Goal: Information Seeking & Learning: Find specific fact

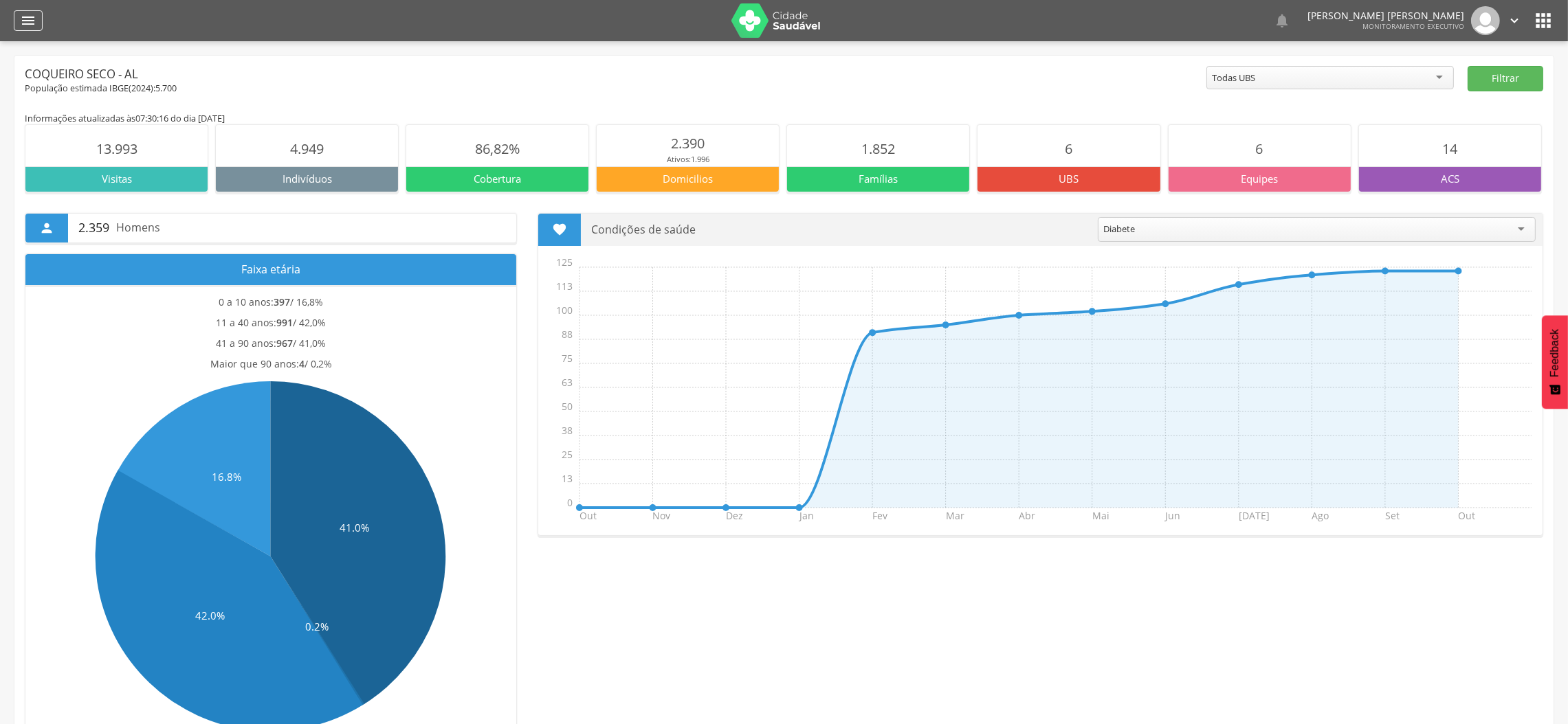
click at [31, 17] on icon "" at bounding box center [28, 20] width 17 height 17
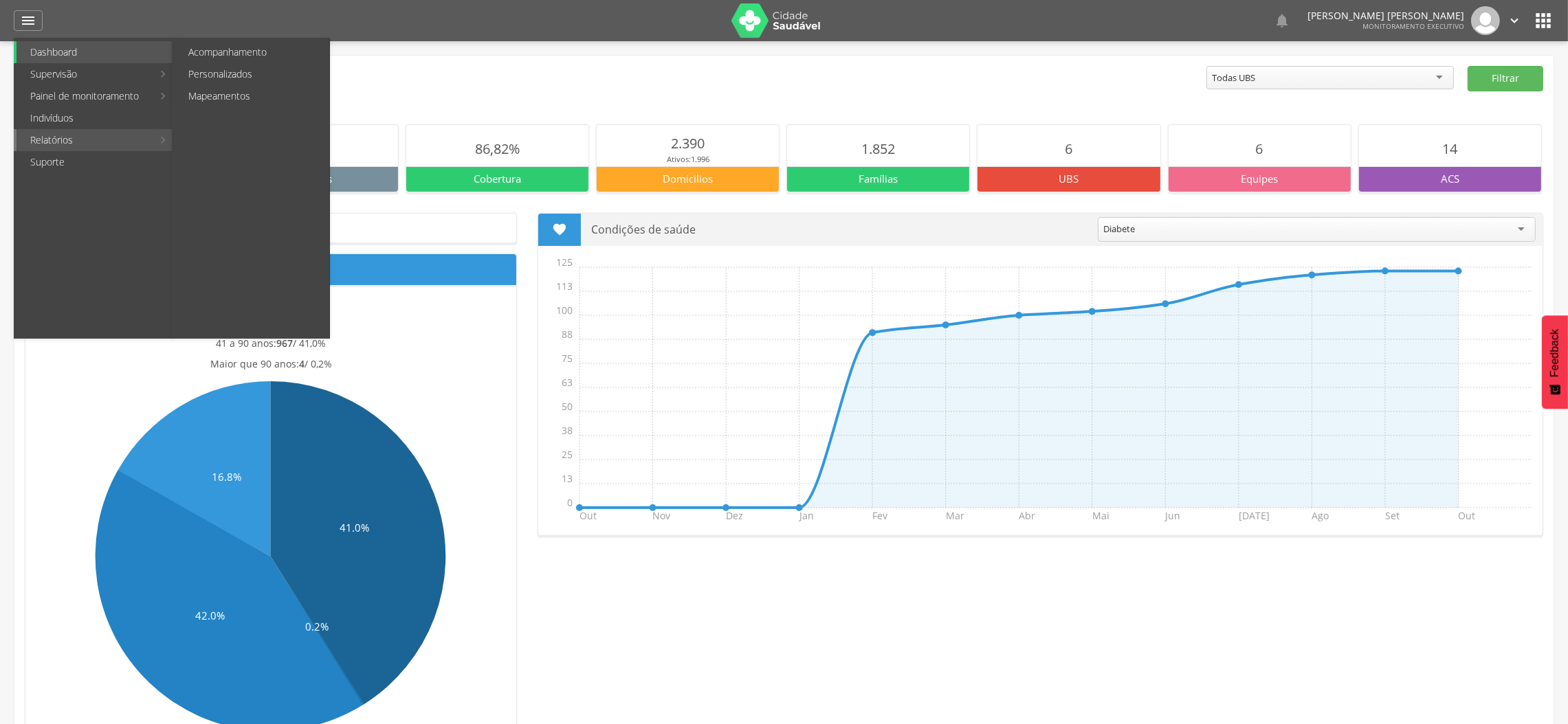
click at [75, 140] on link "Relatórios" at bounding box center [84, 139] width 136 height 22
click at [254, 78] on link "Personalizados" at bounding box center [252, 74] width 154 height 22
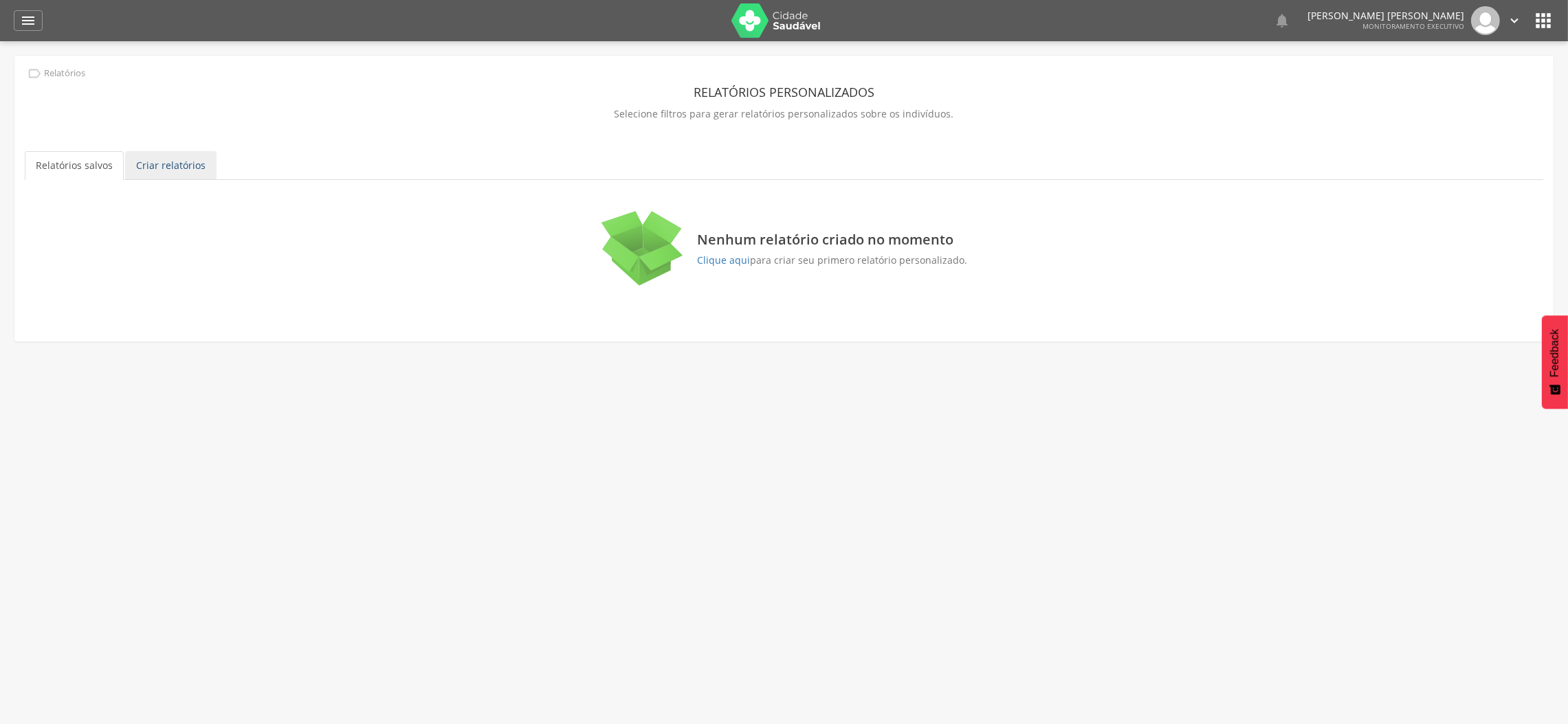
click at [175, 167] on link "Criar relatórios" at bounding box center [171, 165] width 91 height 29
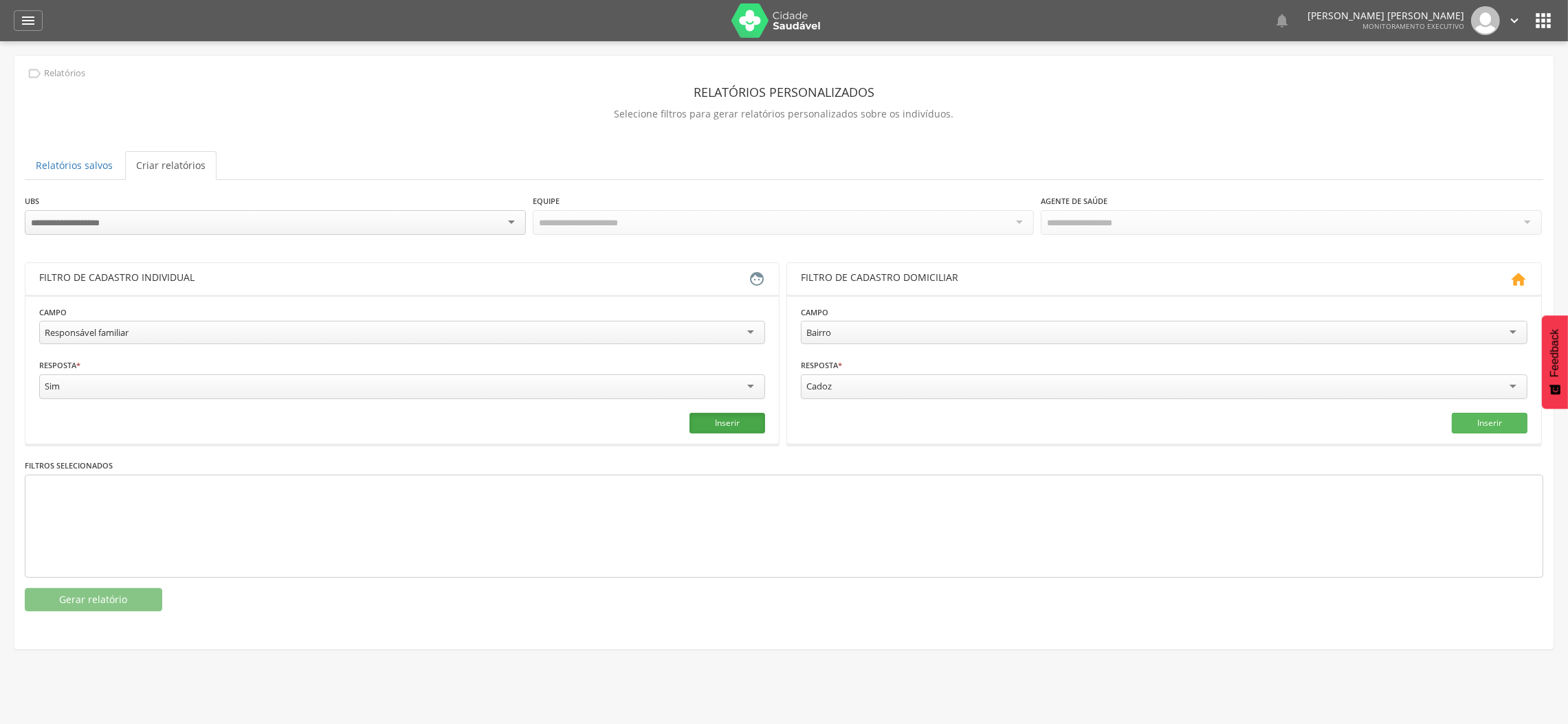
click at [738, 422] on button "Inserir" at bounding box center [727, 423] width 75 height 21
click at [86, 603] on button "Gerar relatório" at bounding box center [93, 600] width 138 height 24
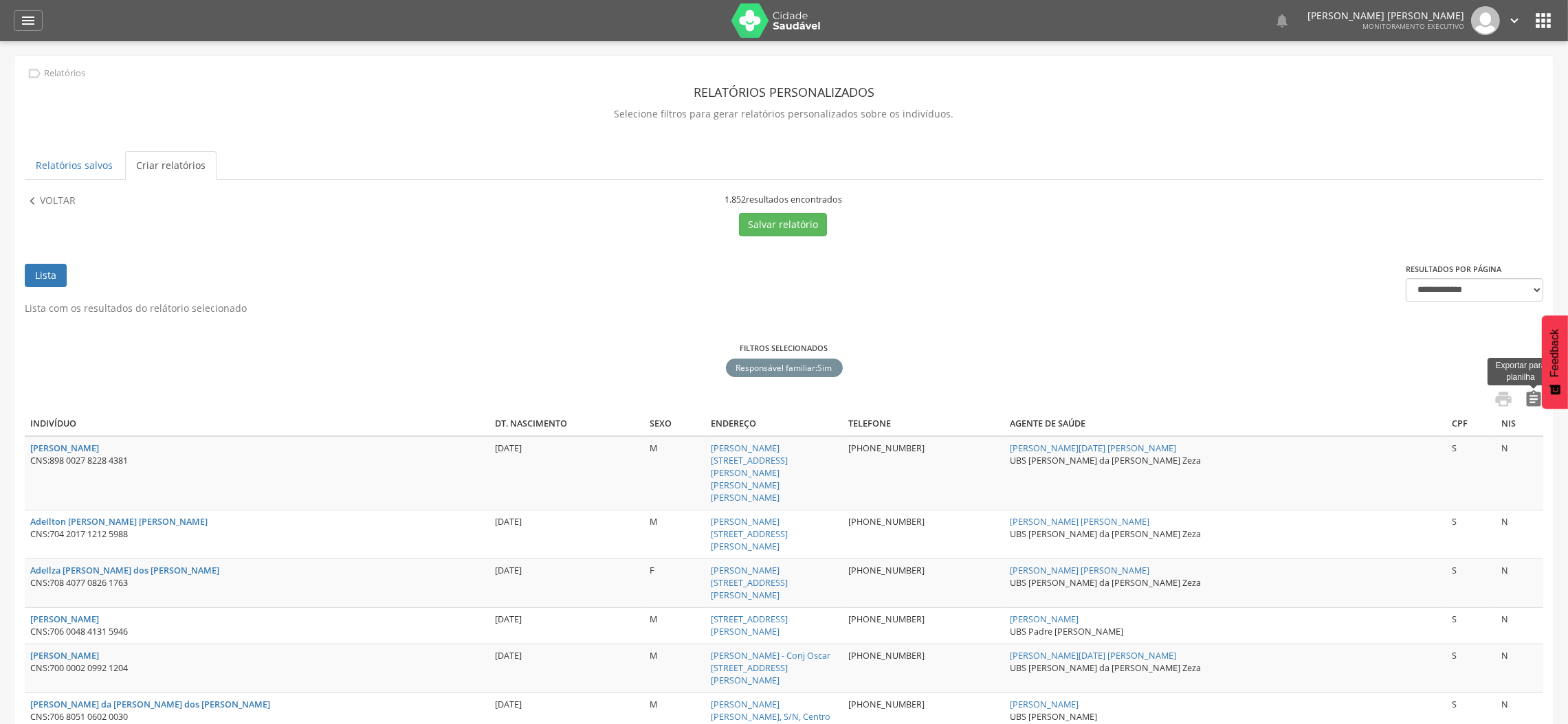
click at [1534, 397] on icon "" at bounding box center [1534, 400] width 19 height 19
click at [46, 209] on p "Voltar" at bounding box center [57, 201] width 36 height 15
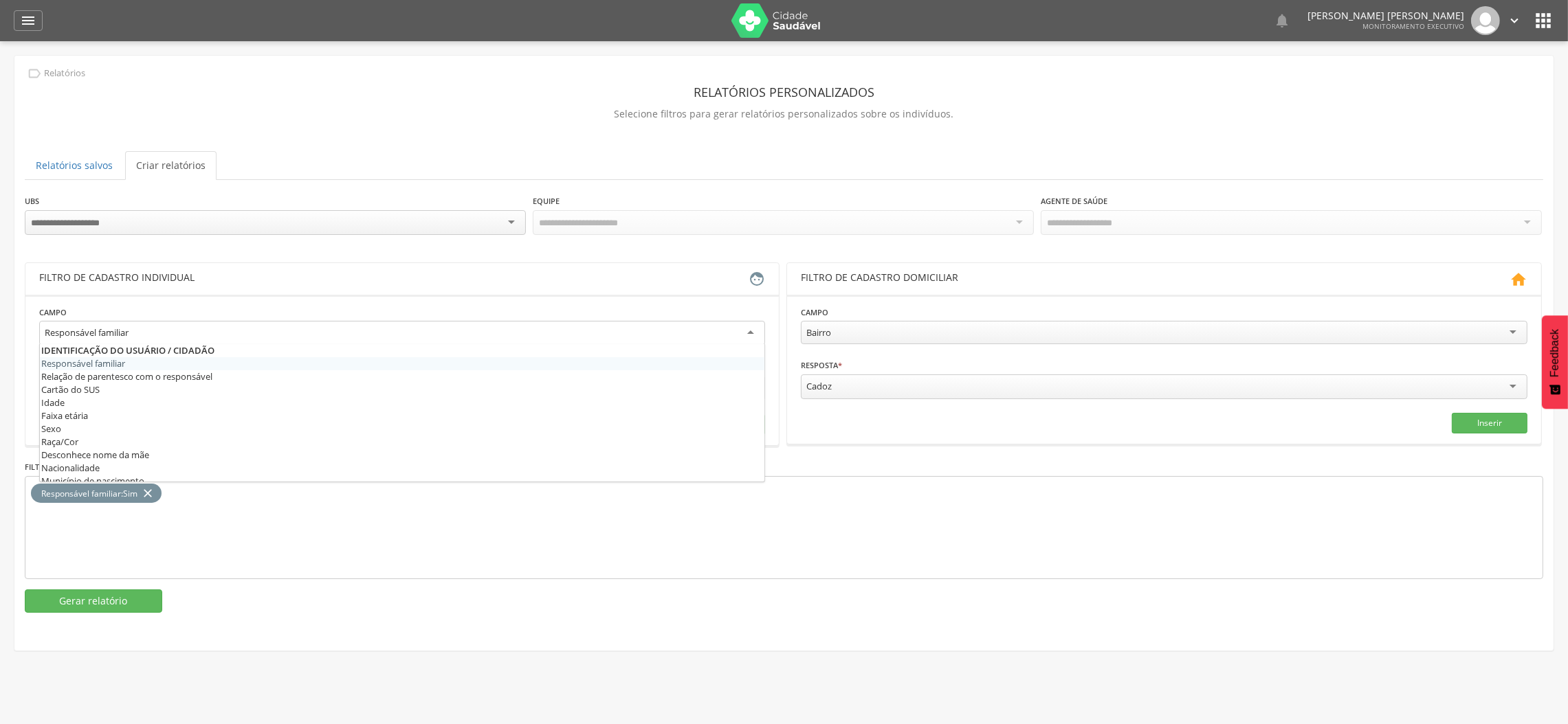
click at [147, 326] on div "Responsável familiar" at bounding box center [403, 333] width 726 height 25
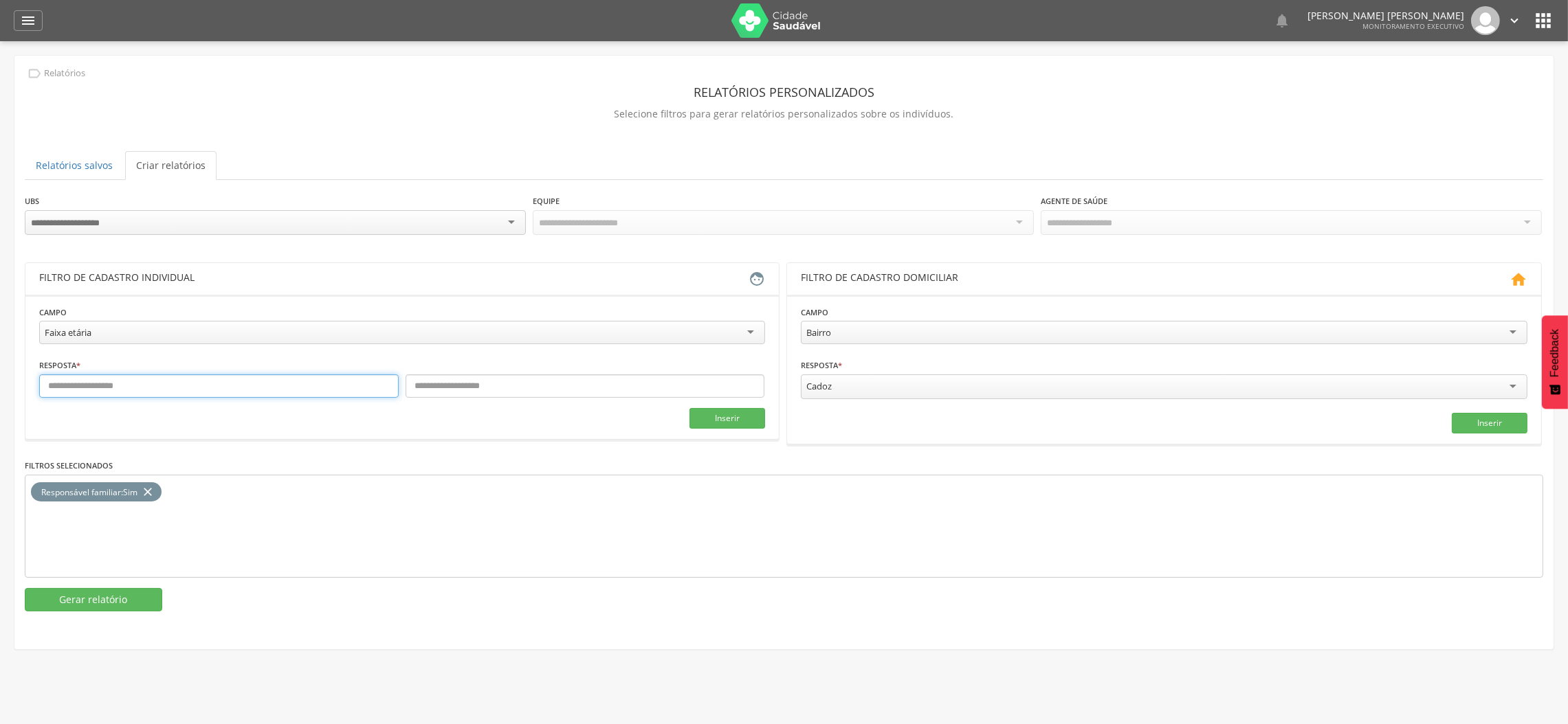
click at [94, 390] on input "text" at bounding box center [219, 386] width 360 height 24
type input "*"
click at [461, 387] on input "text" at bounding box center [586, 386] width 360 height 24
type input "***"
drag, startPoint x: 702, startPoint y: 416, endPoint x: 626, endPoint y: 416, distance: 76.0
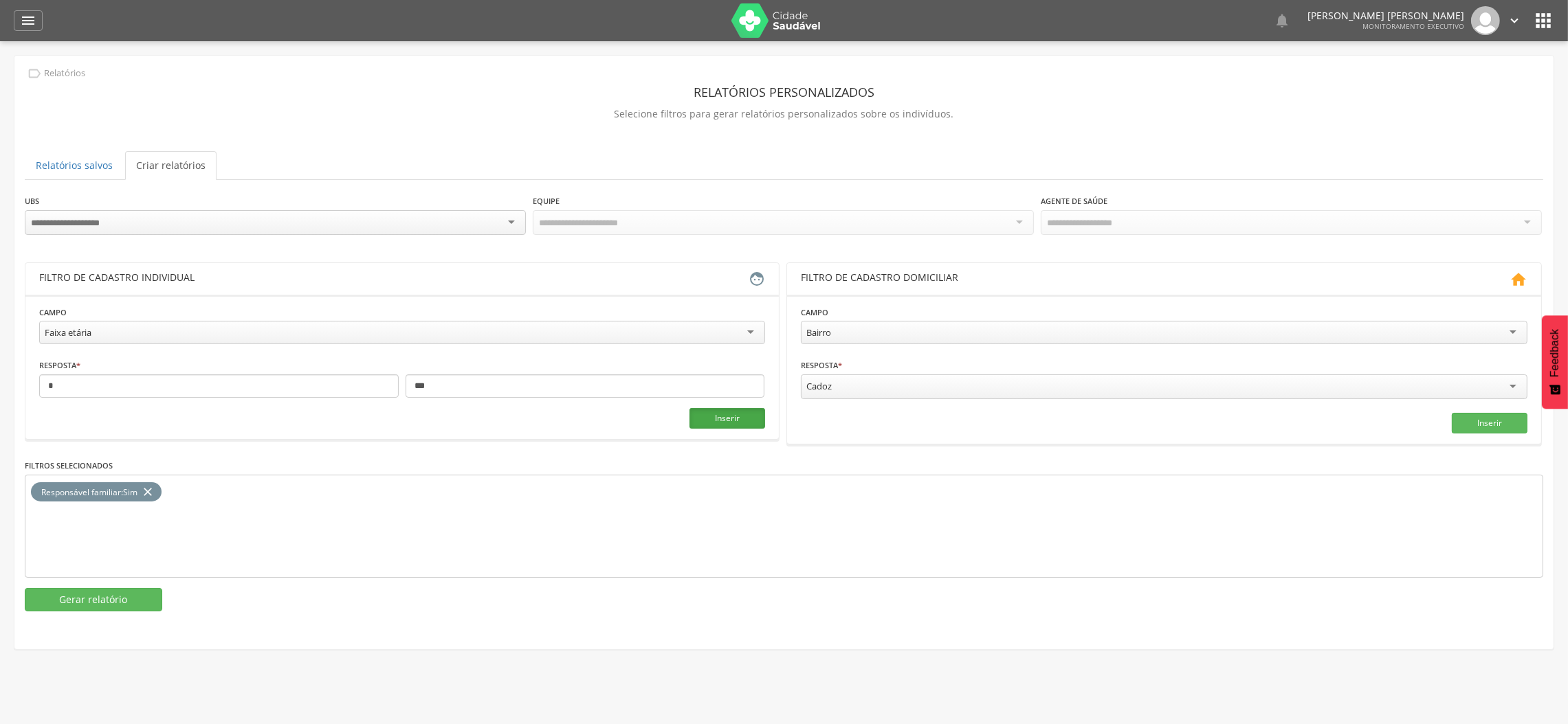
click at [696, 416] on button "Inserir" at bounding box center [727, 419] width 75 height 21
drag, startPoint x: 150, startPoint y: 493, endPoint x: 143, endPoint y: 505, distance: 13.9
click at [151, 494] on icon "close" at bounding box center [148, 492] width 14 height 20
click at [125, 593] on button "Gerar relatório" at bounding box center [93, 600] width 138 height 24
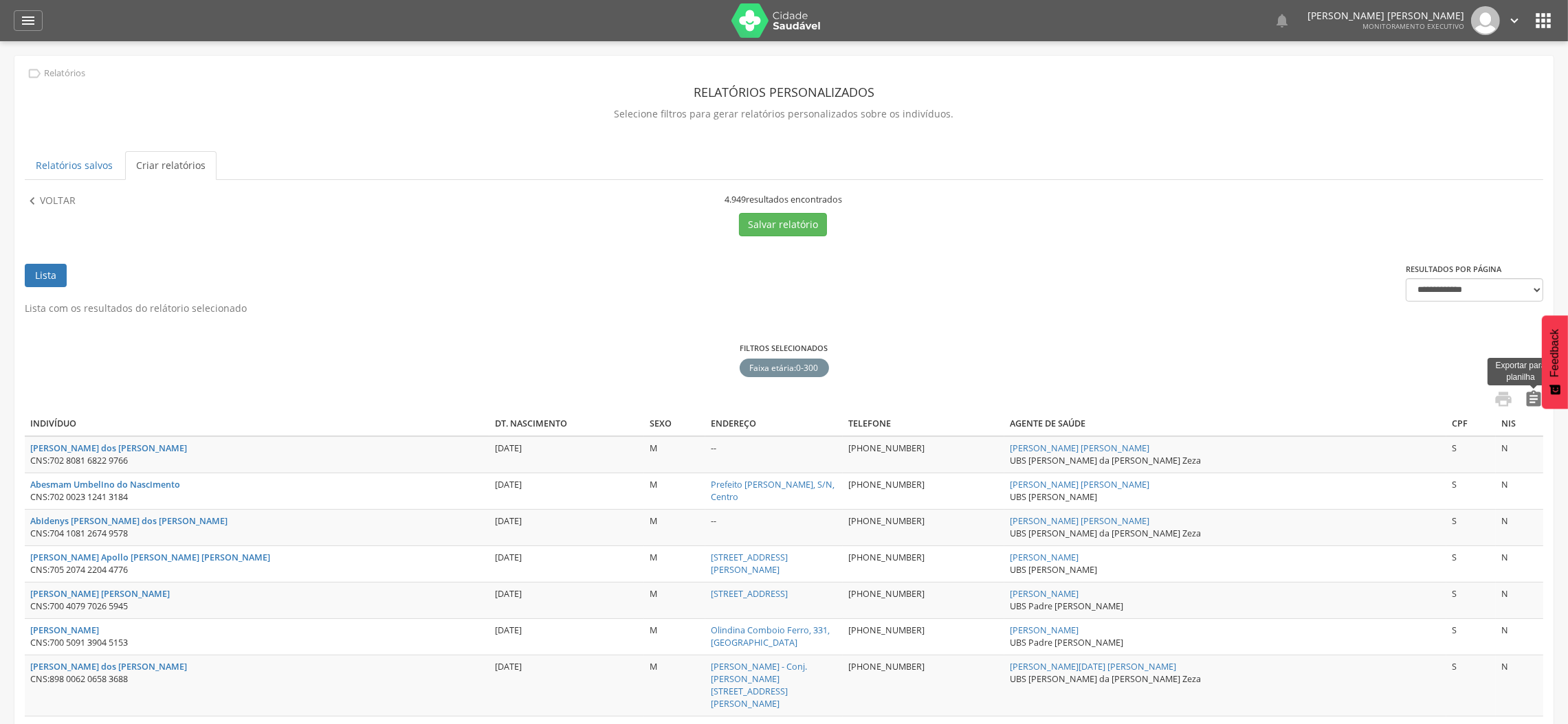
click at [1532, 397] on icon "" at bounding box center [1534, 400] width 19 height 19
click at [22, 27] on icon "" at bounding box center [28, 20] width 17 height 17
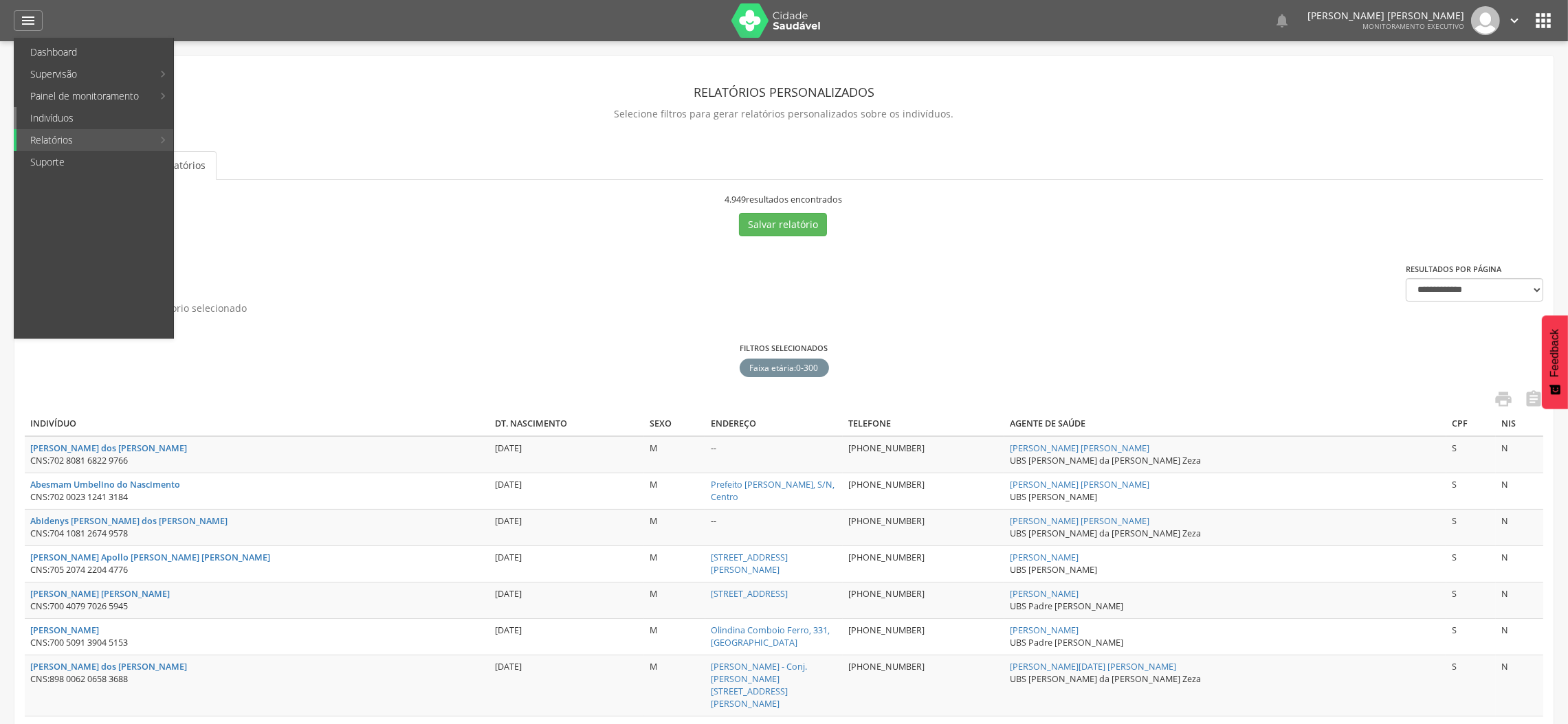
click at [46, 121] on link "Indivíduos" at bounding box center [95, 117] width 157 height 22
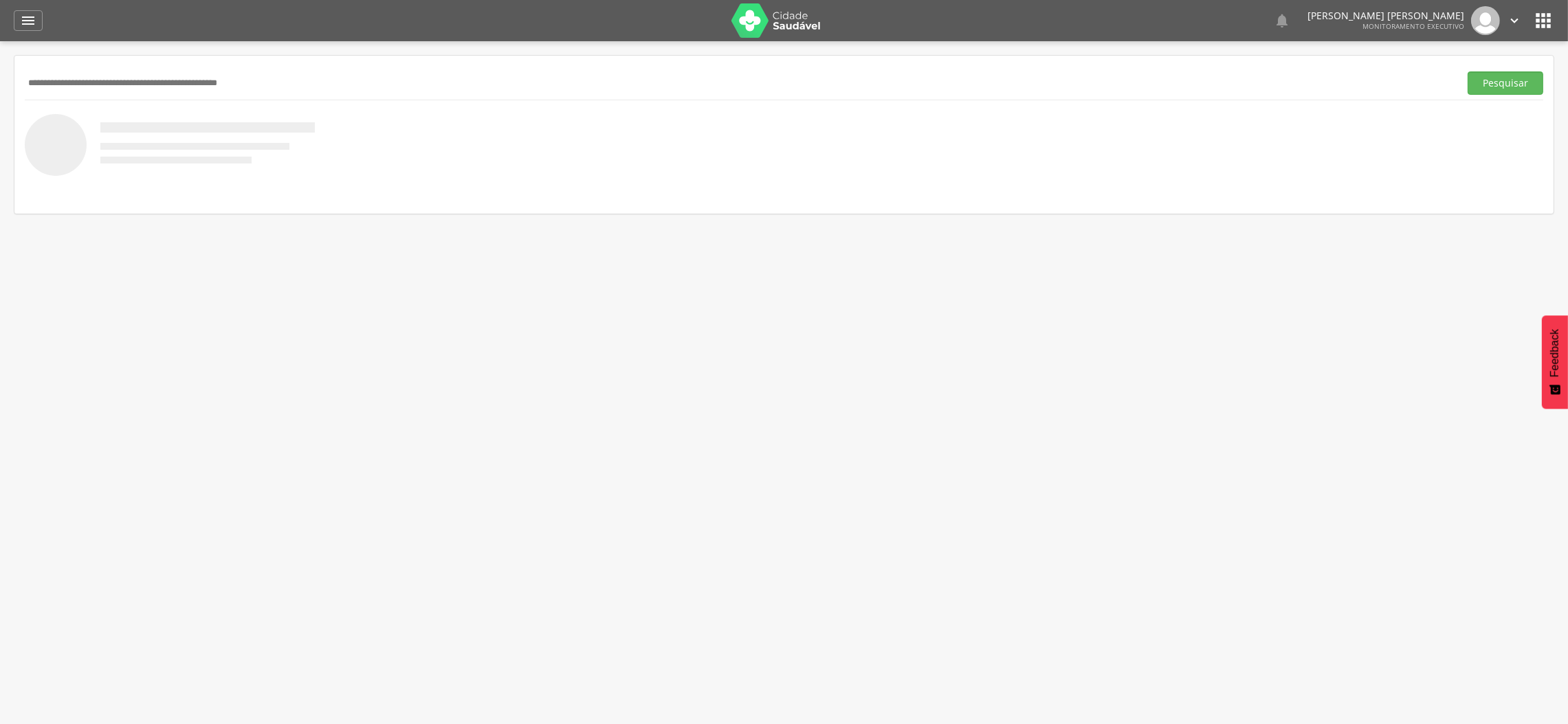
click at [110, 90] on input "text" at bounding box center [739, 83] width 1429 height 24
paste input "**********"
click at [1468, 72] on button "Pesquisar" at bounding box center [1506, 83] width 75 height 24
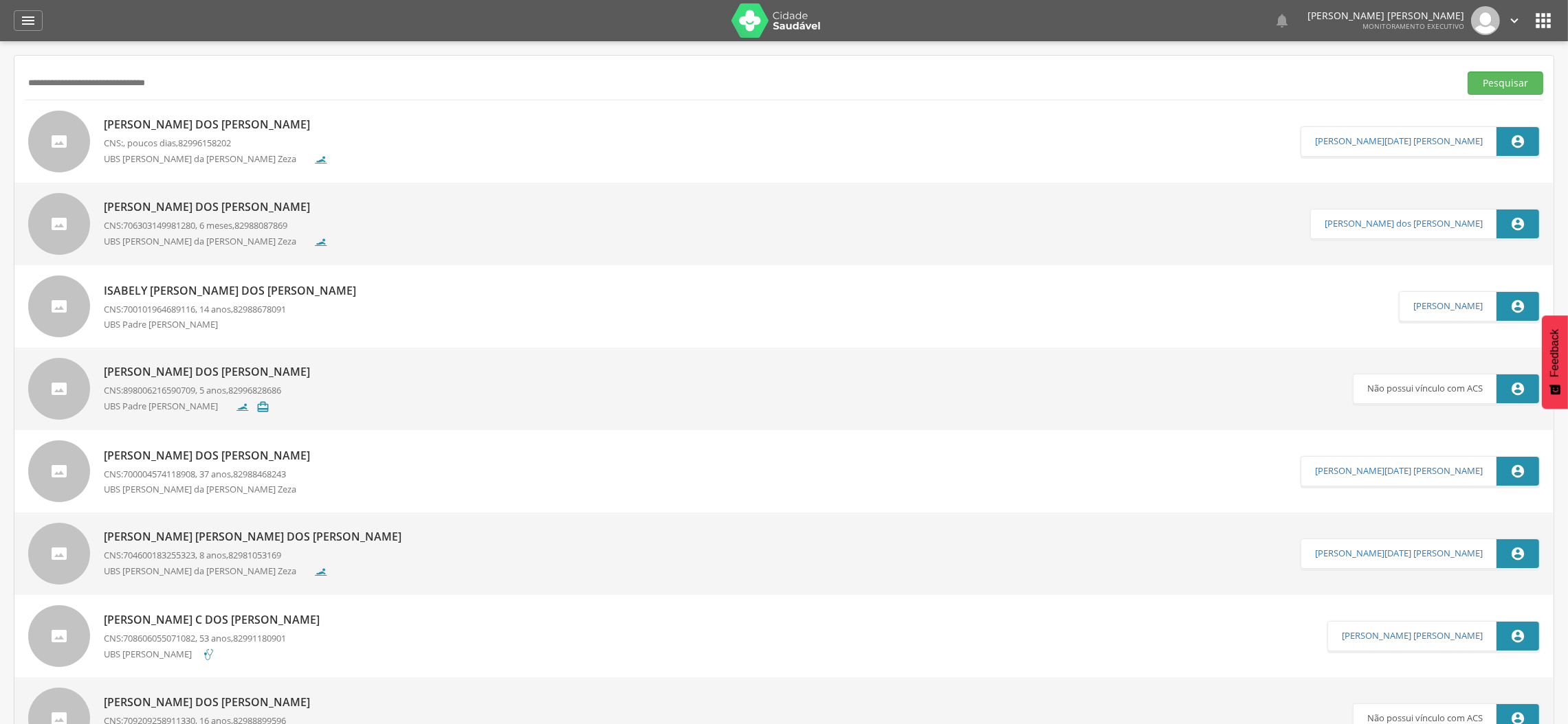
click at [125, 84] on input "**********" at bounding box center [739, 83] width 1429 height 24
paste input "text"
type input "**********"
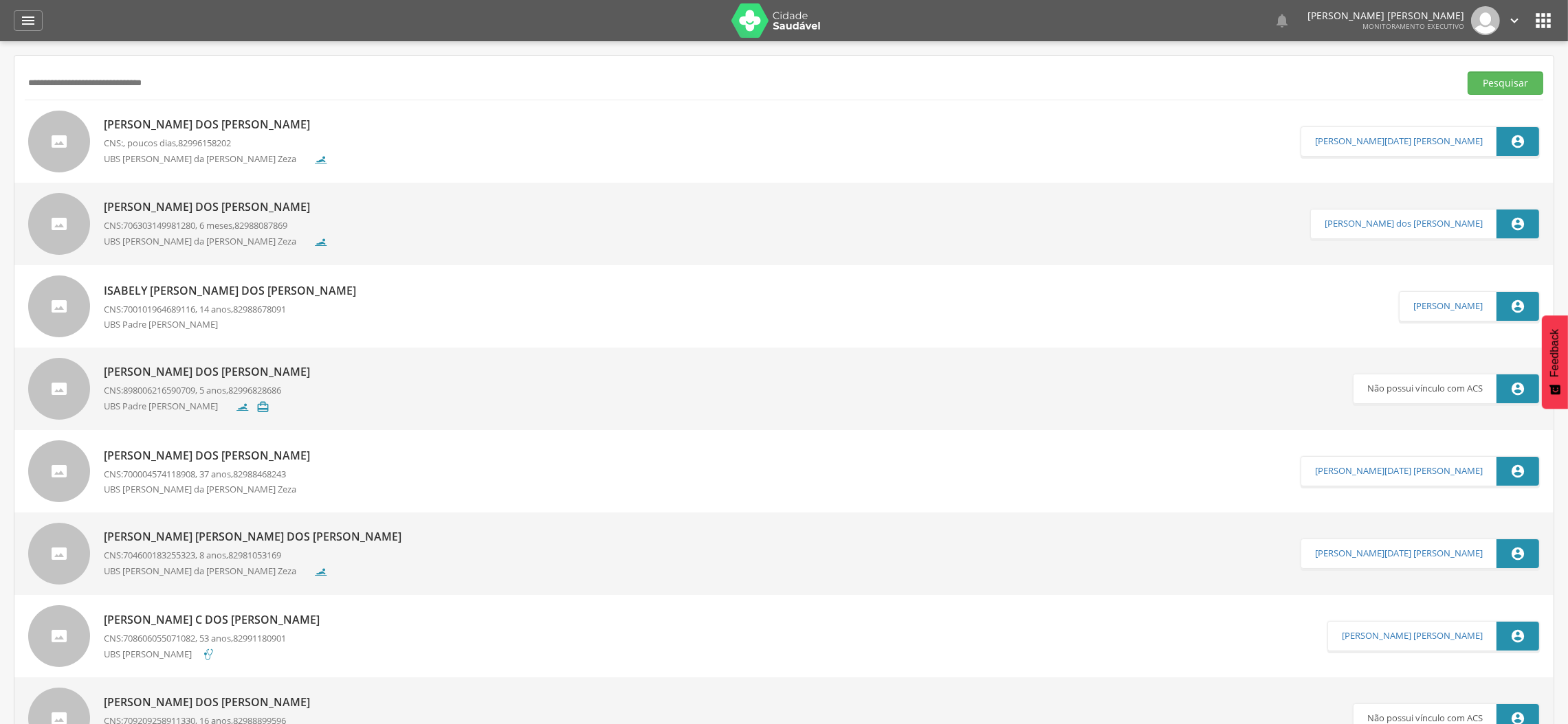
click at [1468, 72] on button "Pesquisar" at bounding box center [1506, 83] width 75 height 24
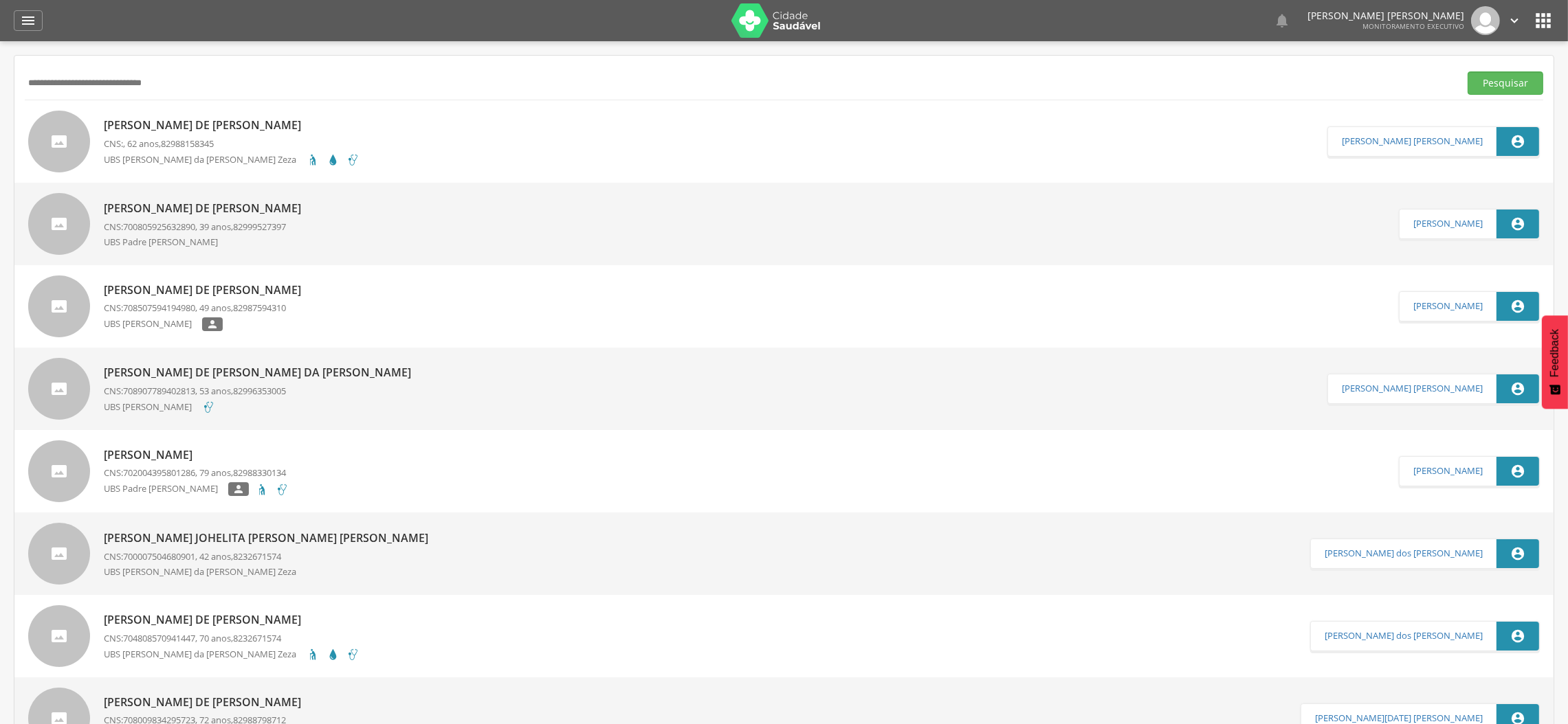
click at [224, 125] on p "[PERSON_NAME] de [PERSON_NAME]" at bounding box center [232, 125] width 256 height 16
type input "**********"
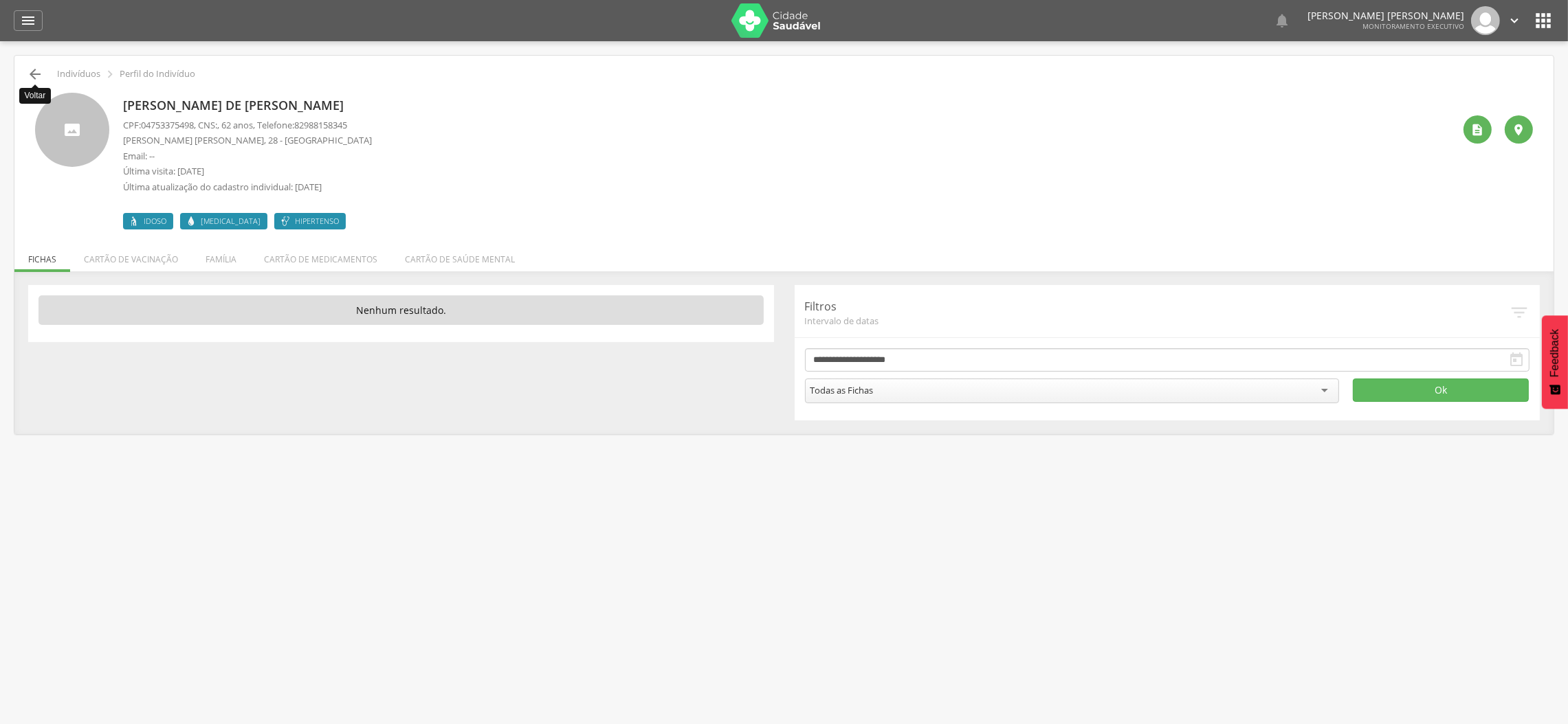
click at [31, 69] on icon "" at bounding box center [35, 74] width 17 height 17
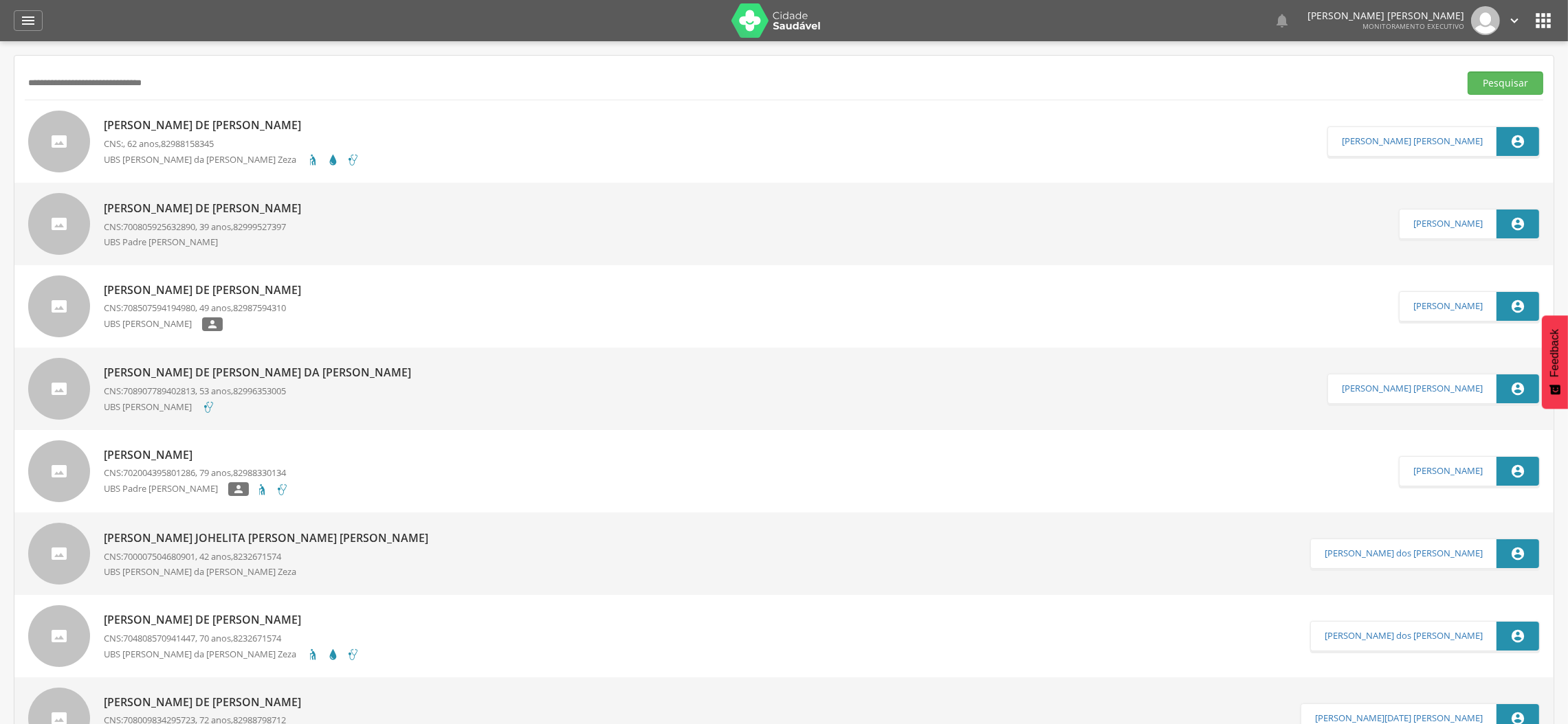
click at [138, 89] on input "**********" at bounding box center [739, 83] width 1429 height 24
paste input "*"
type input "**********"
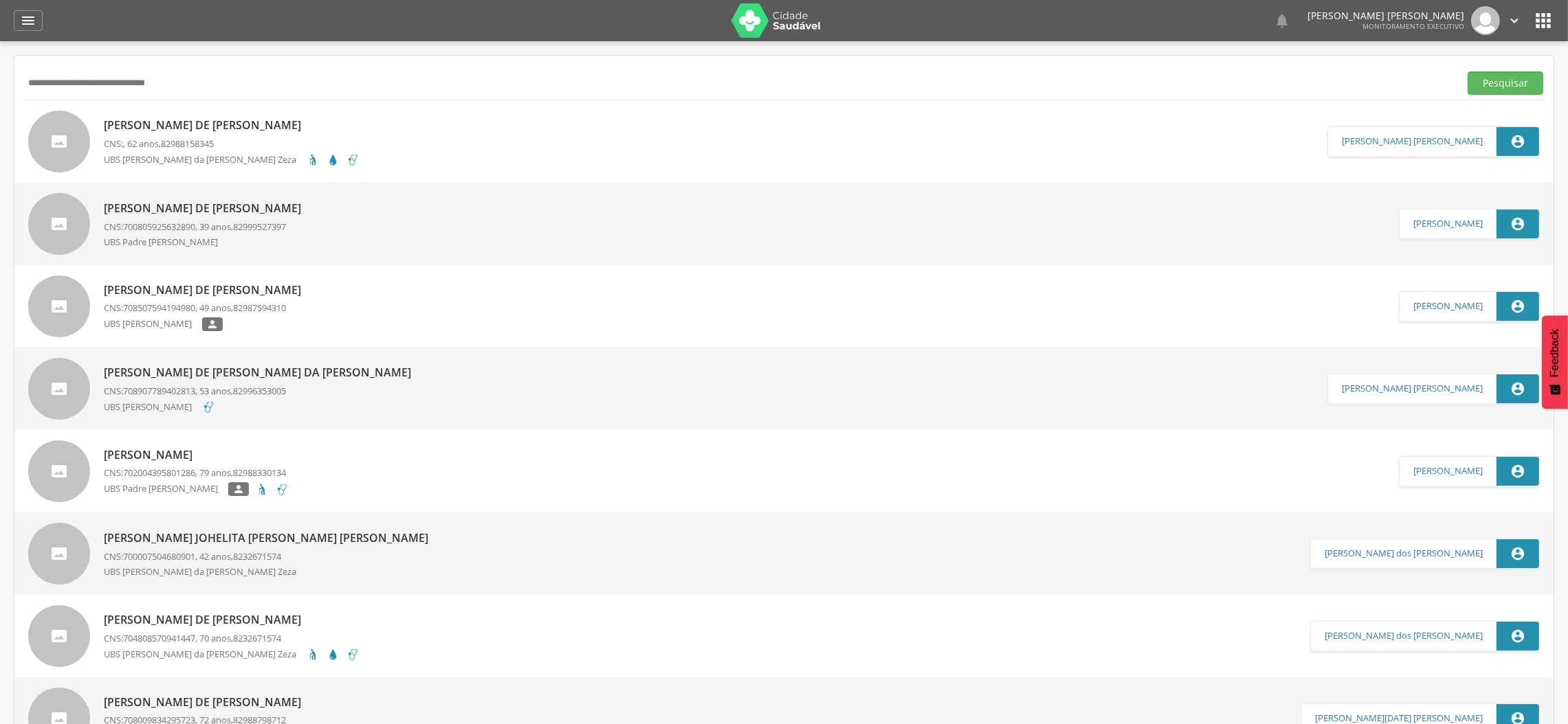
click at [1468, 72] on button "Pesquisar" at bounding box center [1506, 83] width 75 height 24
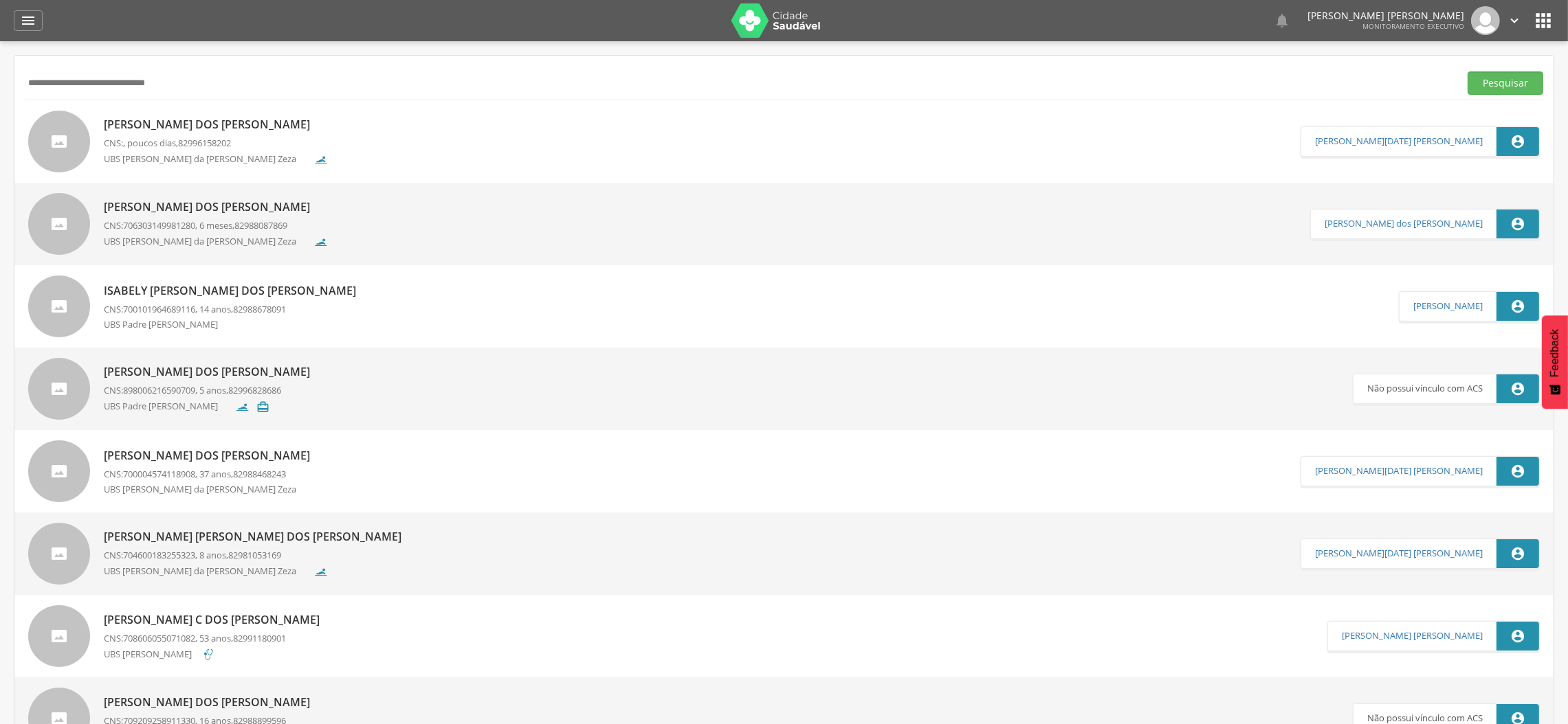
click at [273, 125] on p "[PERSON_NAME] dos [PERSON_NAME]" at bounding box center [216, 124] width 225 height 16
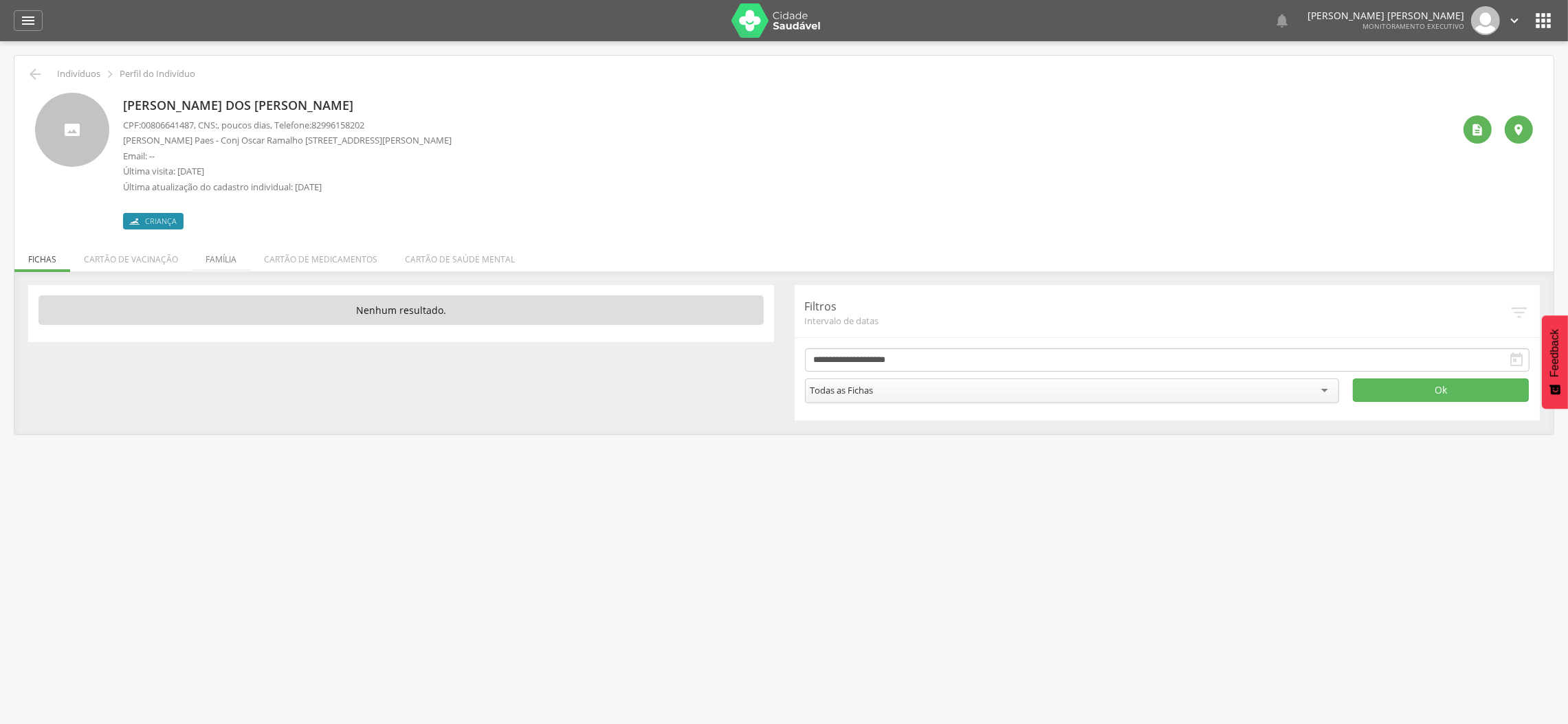
click at [225, 254] on li "Família" at bounding box center [221, 256] width 59 height 32
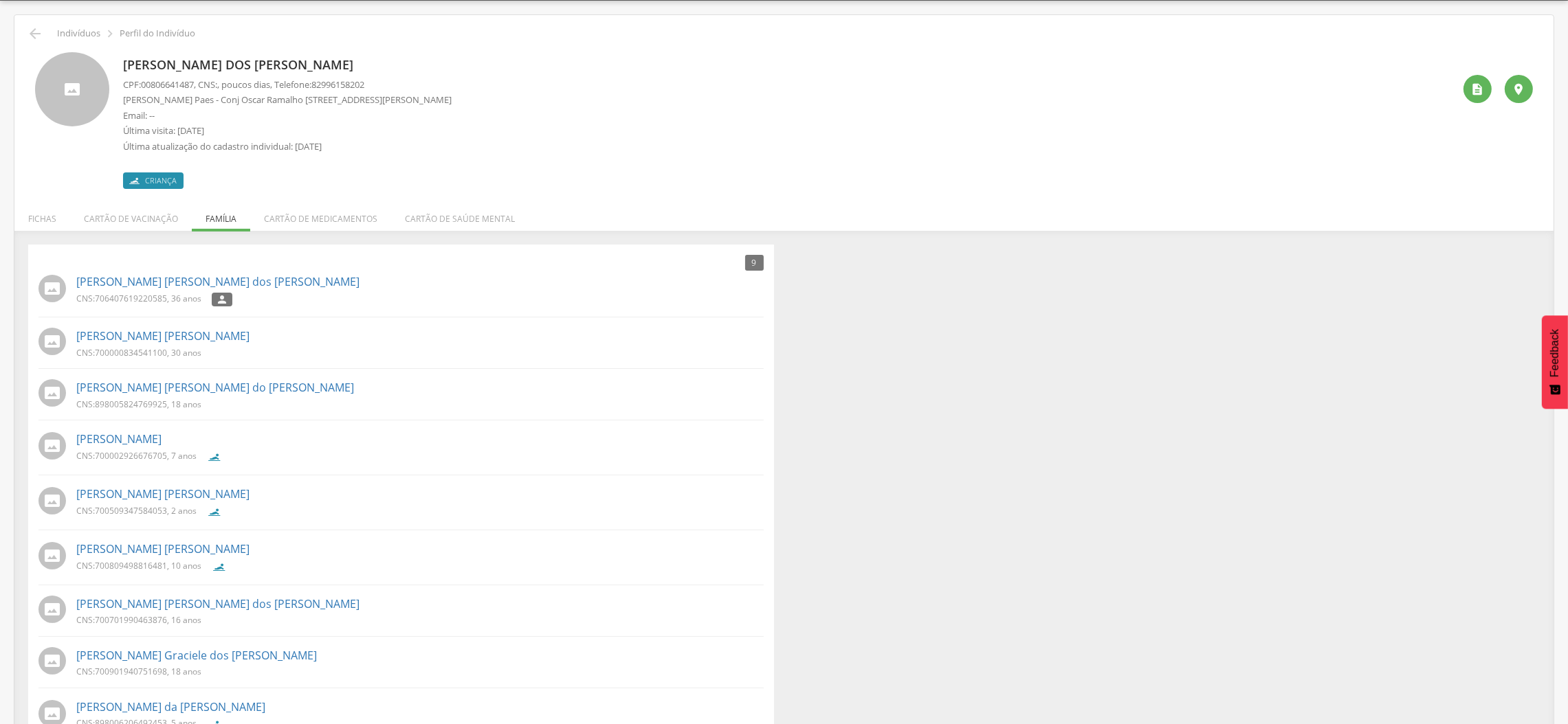
scroll to position [81, 0]
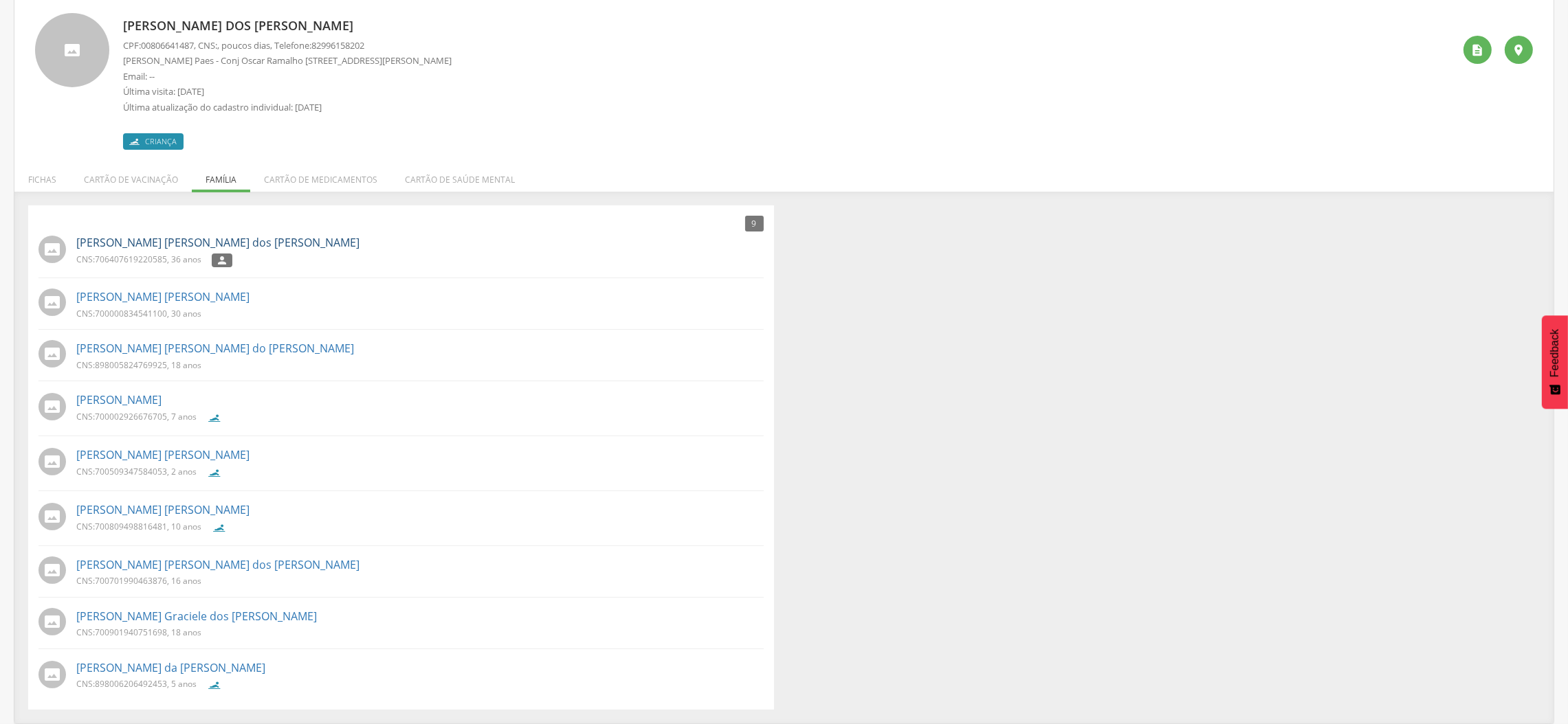
click at [183, 246] on link "[PERSON_NAME] [PERSON_NAME] dos [PERSON_NAME]" at bounding box center [217, 243] width 283 height 16
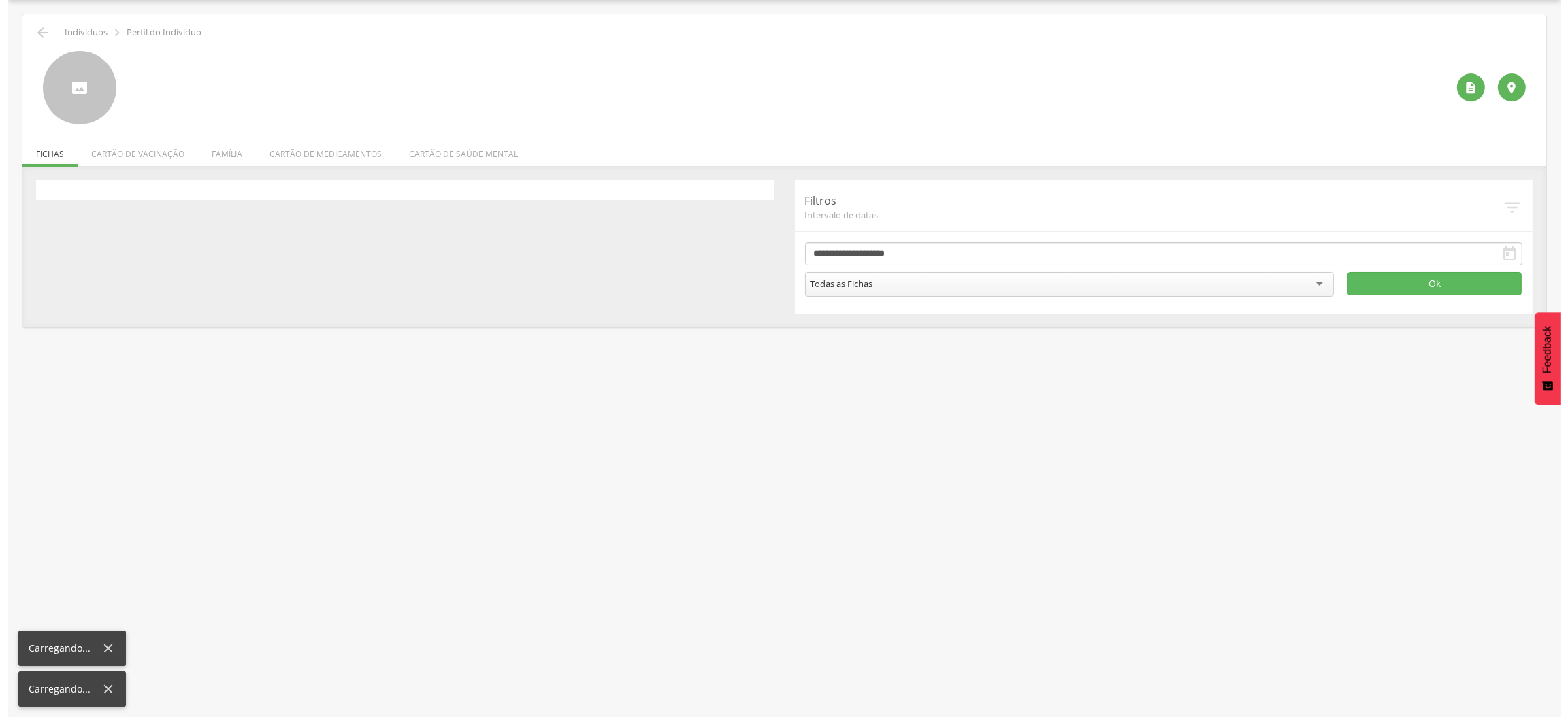
scroll to position [40, 0]
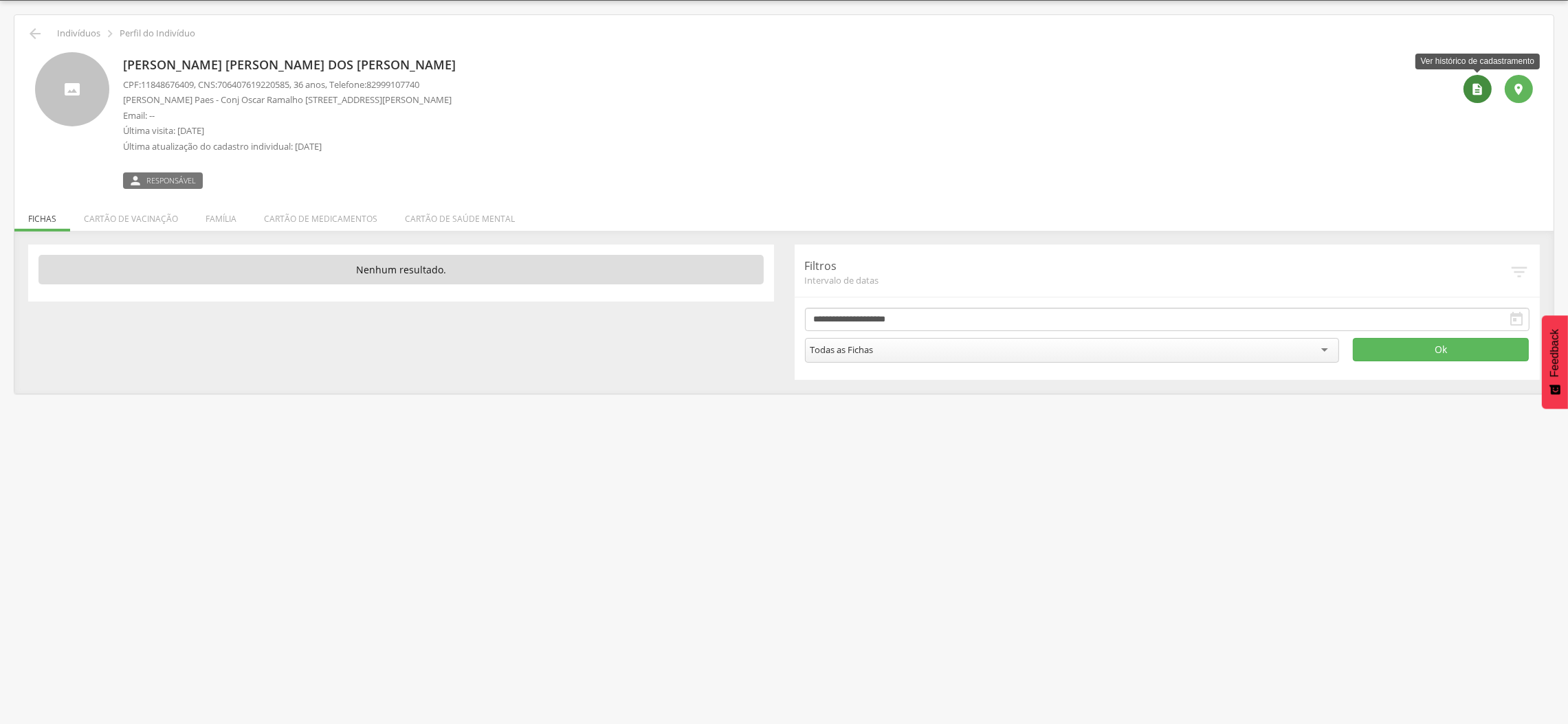
click at [1479, 90] on icon "" at bounding box center [1479, 89] width 14 height 14
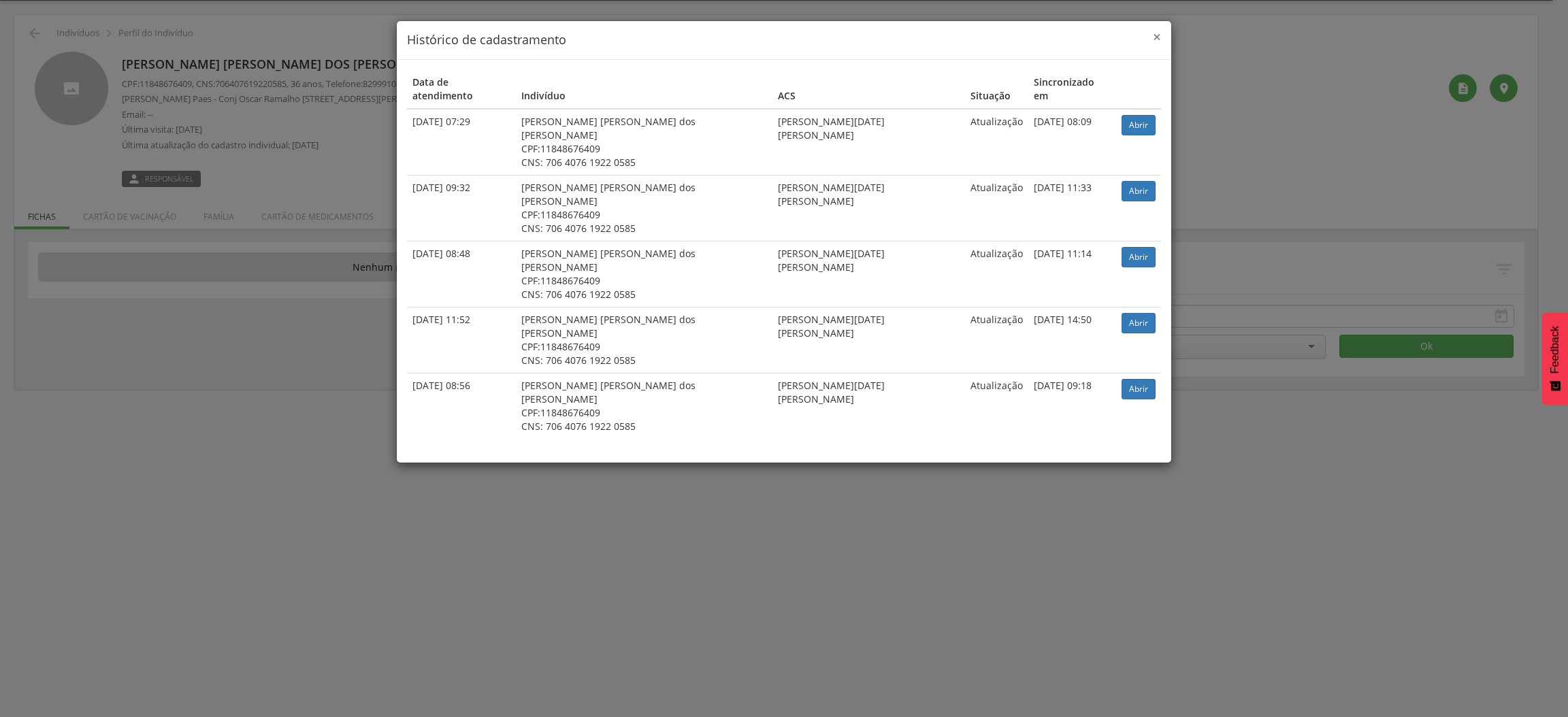
click at [1161, 38] on span "×" at bounding box center [1156, 36] width 8 height 19
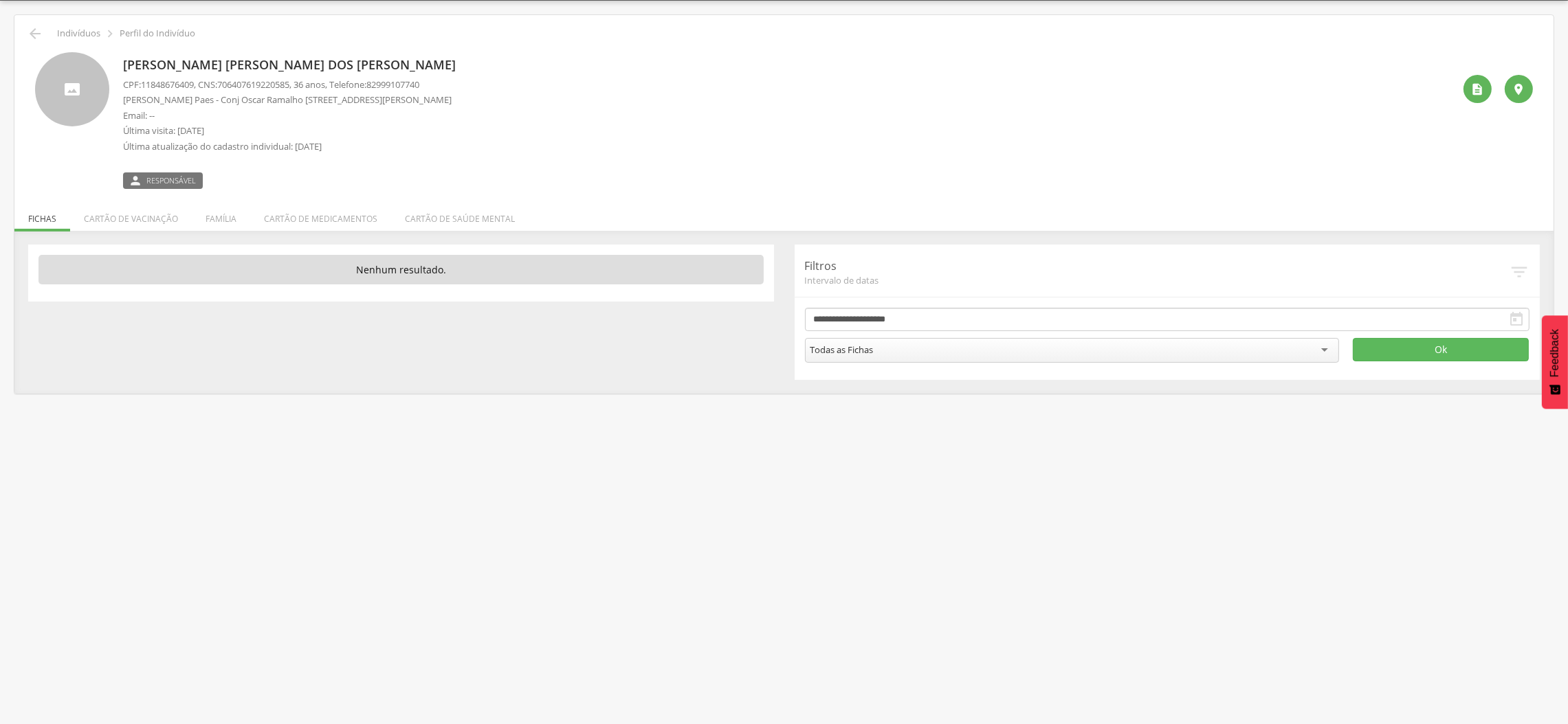
click at [167, 56] on p "[PERSON_NAME] [PERSON_NAME] dos [PERSON_NAME]" at bounding box center [292, 65] width 339 height 18
copy div "[PERSON_NAME] [PERSON_NAME] dos [PERSON_NAME]"
click at [1474, 87] on icon "" at bounding box center [1479, 89] width 14 height 14
